Goal: Information Seeking & Learning: Learn about a topic

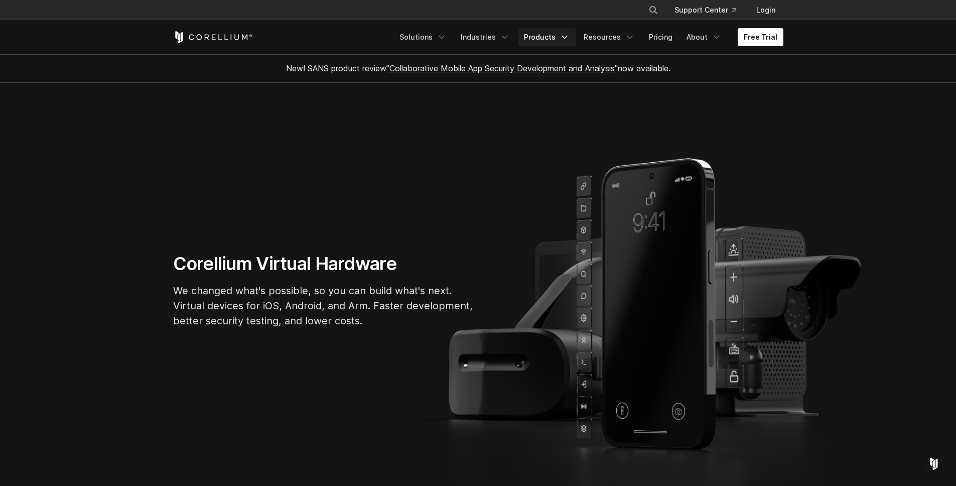
click at [542, 37] on link "Products" at bounding box center [547, 37] width 58 height 18
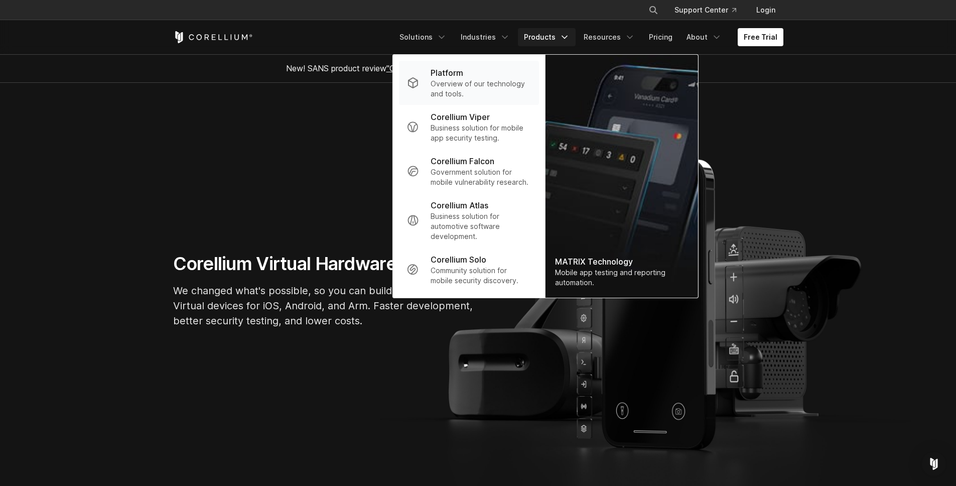
click at [474, 75] on div "Platform" at bounding box center [480, 73] width 100 height 12
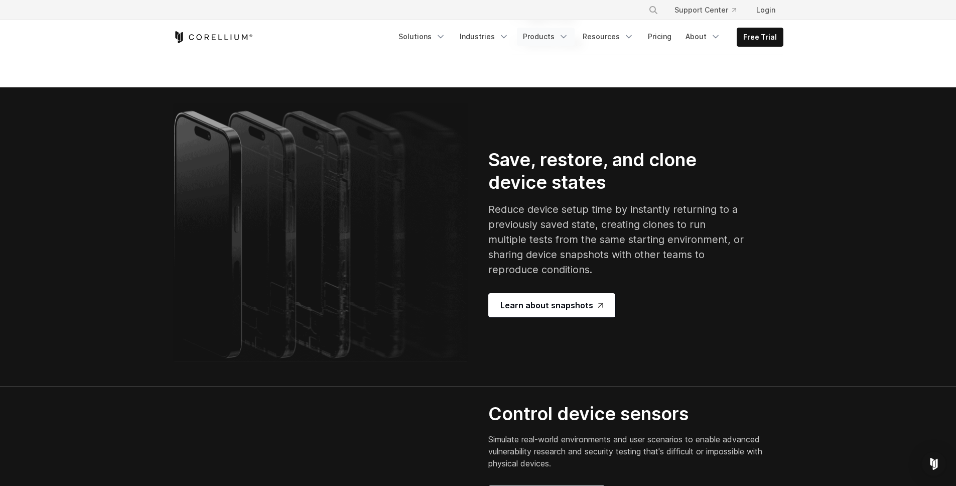
scroll to position [1824, 0]
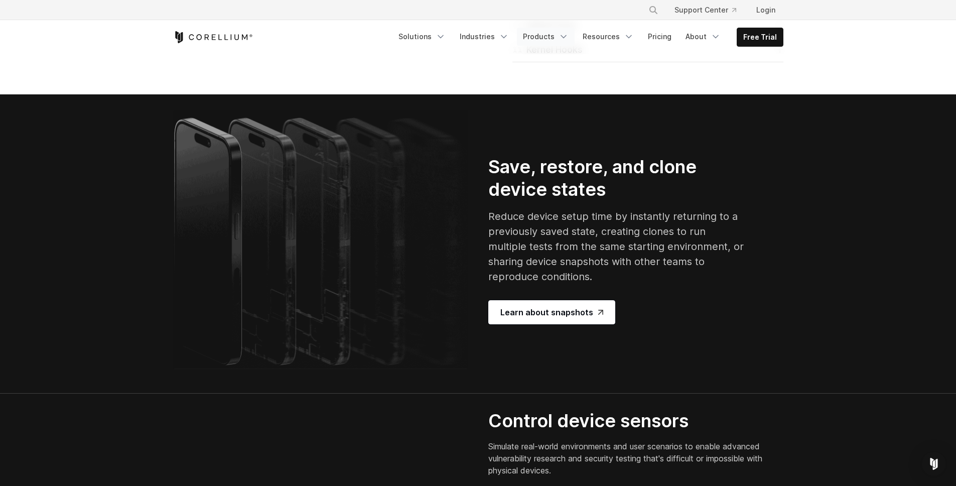
click at [550, 36] on link "Products" at bounding box center [546, 37] width 58 height 18
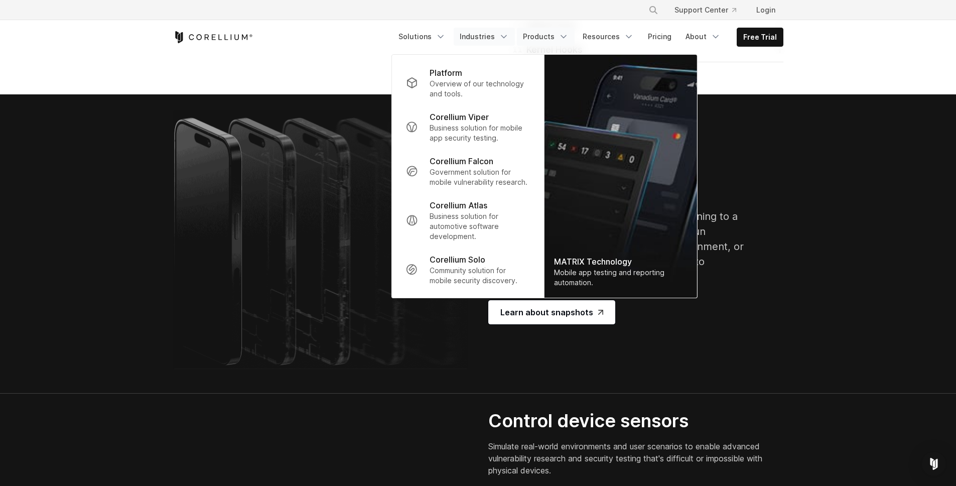
click at [491, 35] on link "Industries" at bounding box center [484, 37] width 61 height 18
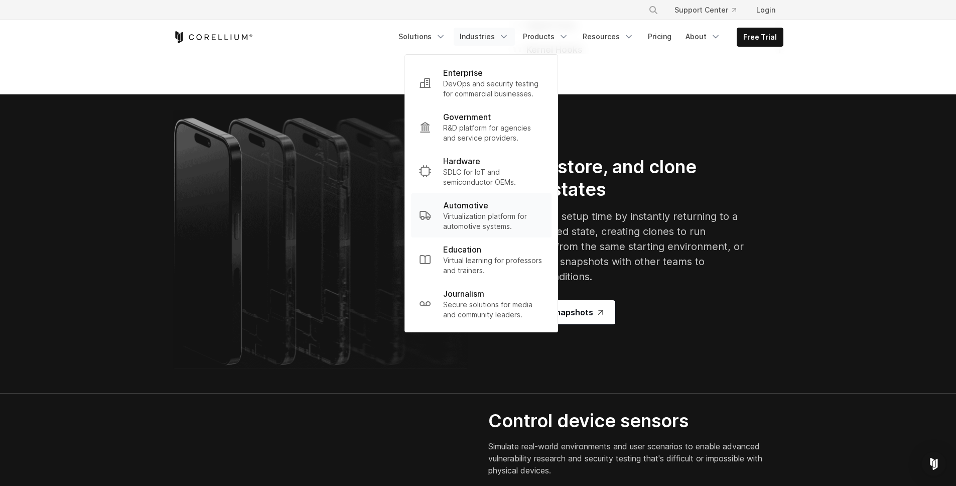
click at [459, 212] on p "Virtualization platform for automotive systems." at bounding box center [493, 221] width 100 height 20
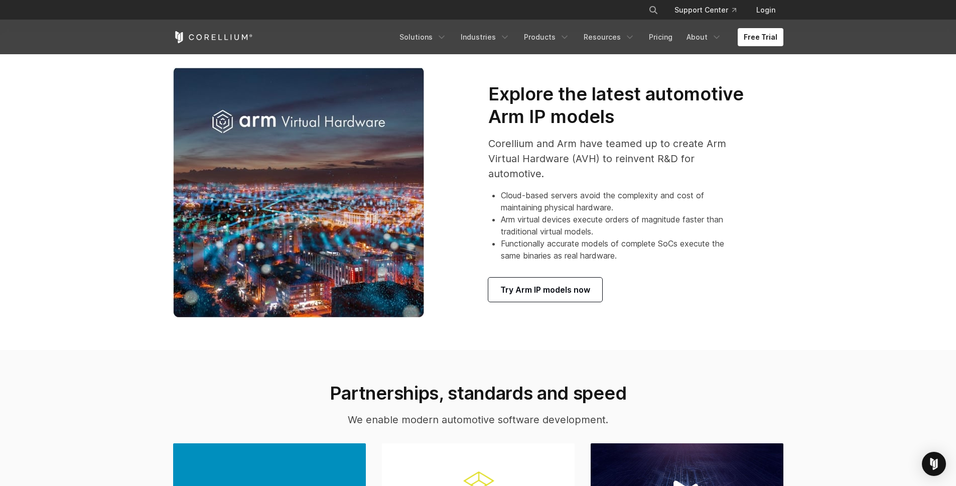
scroll to position [626, 0]
